Goal: Task Accomplishment & Management: Use online tool/utility

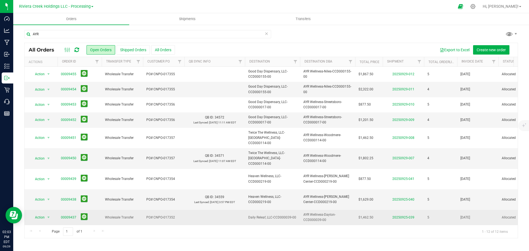
scroll to position [39, 0]
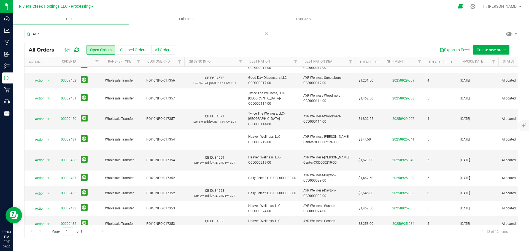
click at [90, 231] on div "Page 1 of 1 1 - 12 of 12 items" at bounding box center [271, 231] width 493 height 13
click at [93, 231] on div "Page 1 of 1 1 - 12 of 12 items" at bounding box center [271, 231] width 493 height 13
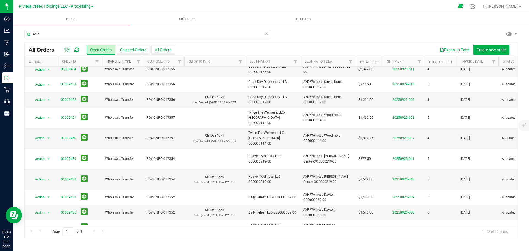
scroll to position [0, 0]
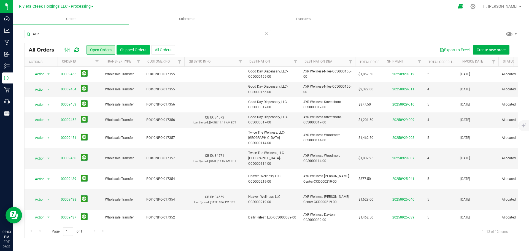
click at [132, 50] on button "Shipped Orders" at bounding box center [133, 49] width 33 height 9
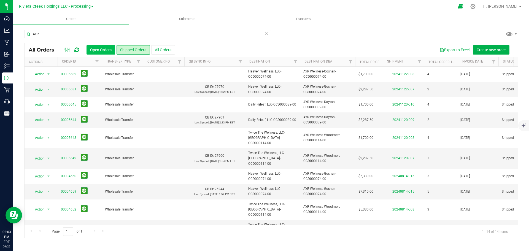
click at [98, 47] on button "Open Orders" at bounding box center [101, 49] width 29 height 9
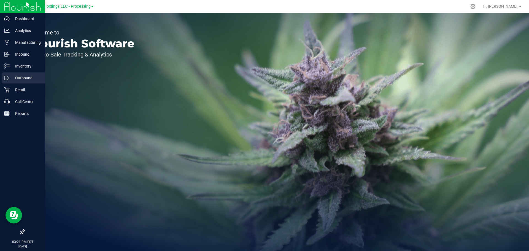
click at [21, 81] on div "Outbound" at bounding box center [24, 77] width 44 height 11
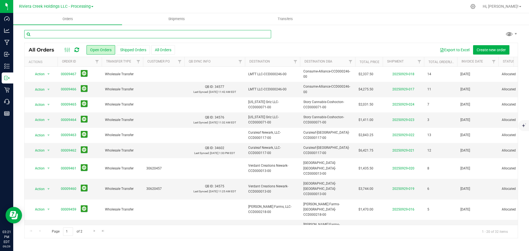
click at [94, 32] on input "text" at bounding box center [147, 34] width 247 height 8
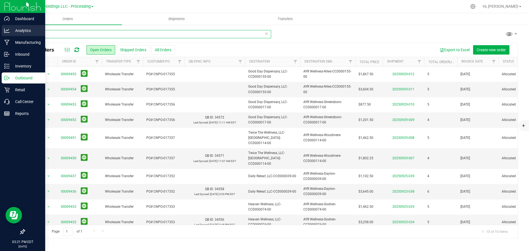
type input "AYR"
click at [21, 29] on p "Analytics" at bounding box center [26, 30] width 33 height 7
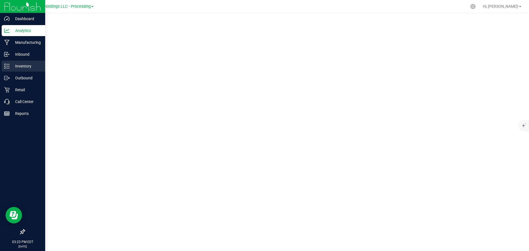
click at [20, 64] on p "Inventory" at bounding box center [26, 66] width 33 height 7
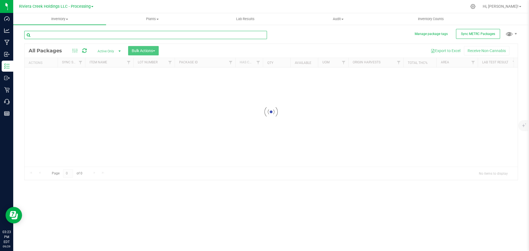
click at [56, 36] on input "text" at bounding box center [145, 35] width 243 height 8
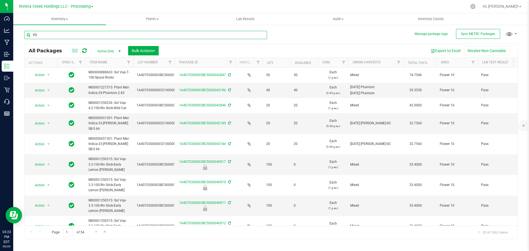
type input "Y"
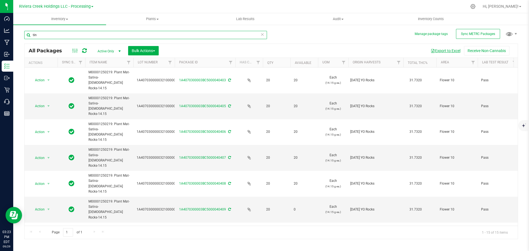
type input "tin"
click at [446, 50] on button "Export to Excel" at bounding box center [445, 50] width 37 height 9
